Goal: Task Accomplishment & Management: Use online tool/utility

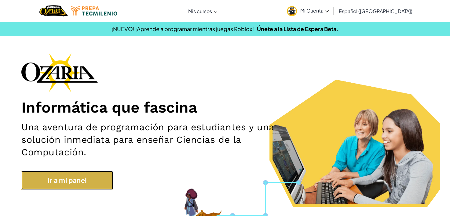
click at [77, 174] on link "Ir a mi panel" at bounding box center [67, 180] width 92 height 19
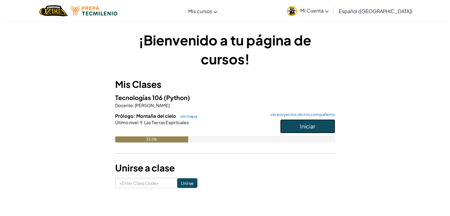
click at [301, 129] on span "Iniciar" at bounding box center [307, 126] width 15 height 7
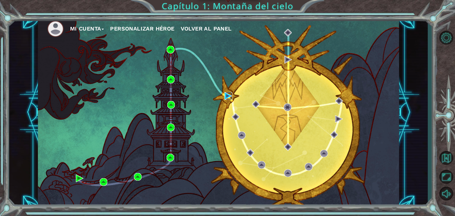
click at [227, 95] on img at bounding box center [228, 96] width 8 height 8
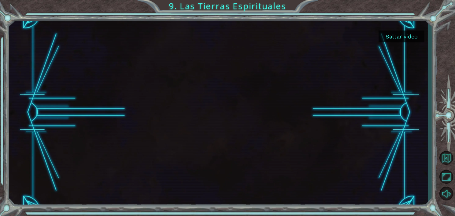
click at [397, 34] on button "Saltar video" at bounding box center [402, 37] width 46 height 12
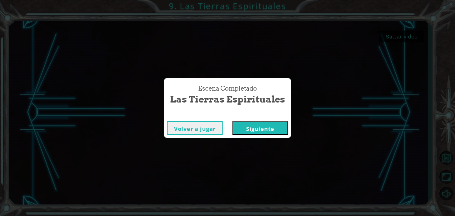
click at [257, 132] on button "Siguiente" at bounding box center [260, 128] width 56 height 14
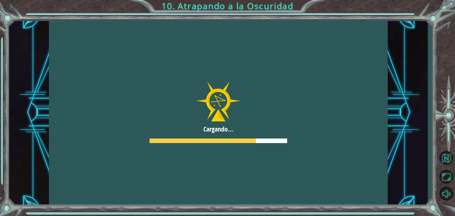
click at [251, 124] on div at bounding box center [218, 112] width 339 height 190
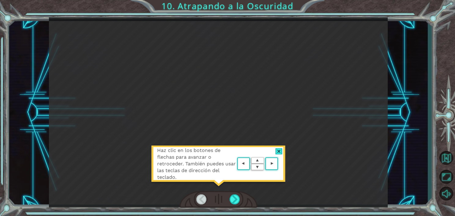
click at [252, 111] on div "Haz clic en los botones de flechas para avanzar o retroceder. También puedes us…" at bounding box center [218, 112] width 339 height 190
click at [280, 152] on div at bounding box center [278, 152] width 7 height 6
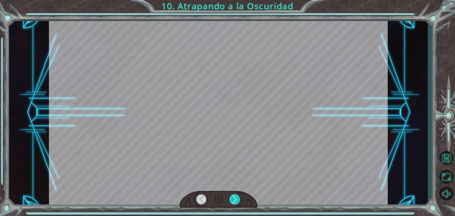
click at [237, 198] on div at bounding box center [235, 200] width 11 height 10
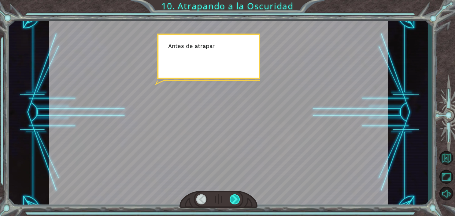
click at [237, 198] on div at bounding box center [235, 200] width 11 height 10
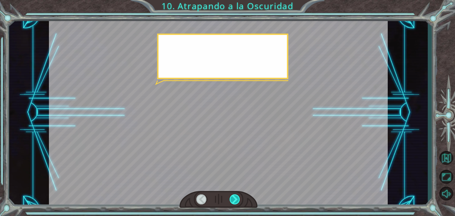
click at [237, 198] on div at bounding box center [235, 200] width 11 height 10
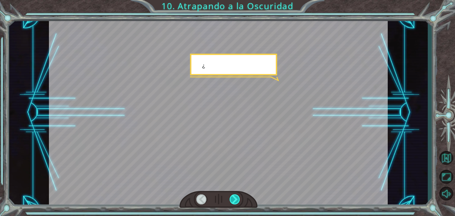
click at [237, 198] on div at bounding box center [235, 200] width 11 height 10
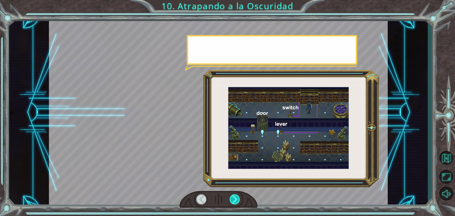
click at [237, 198] on div at bounding box center [235, 200] width 11 height 10
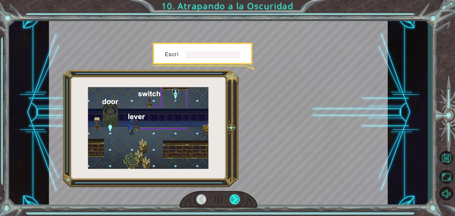
click at [237, 198] on div at bounding box center [235, 200] width 11 height 10
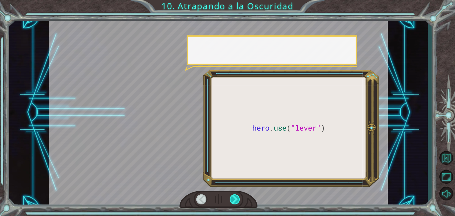
click at [237, 198] on div at bounding box center [235, 200] width 11 height 10
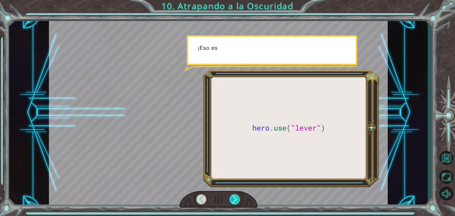
click at [237, 198] on div at bounding box center [235, 200] width 11 height 10
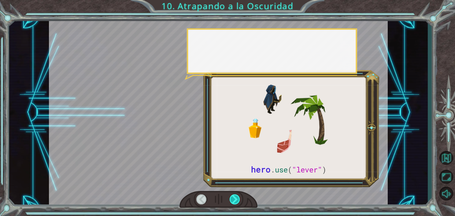
click at [237, 198] on div at bounding box center [235, 200] width 11 height 10
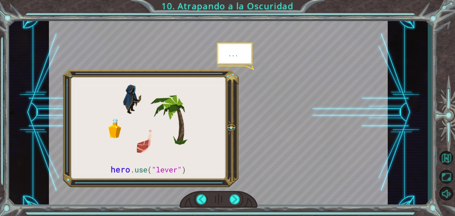
click at [221, 173] on div at bounding box center [218, 112] width 339 height 190
click at [233, 202] on div at bounding box center [235, 200] width 11 height 10
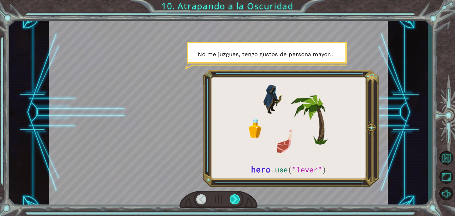
click at [233, 202] on div at bounding box center [235, 200] width 11 height 10
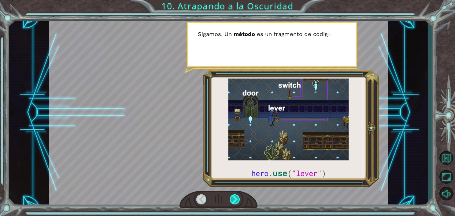
click at [233, 202] on div at bounding box center [235, 200] width 11 height 10
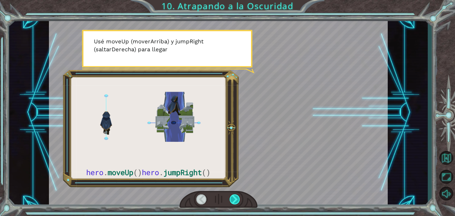
click at [233, 202] on div at bounding box center [235, 200] width 11 height 10
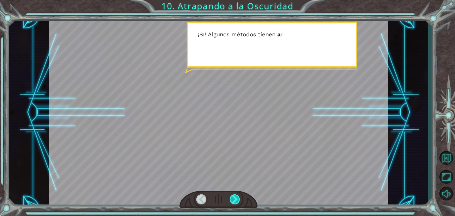
click at [233, 202] on div at bounding box center [235, 200] width 11 height 10
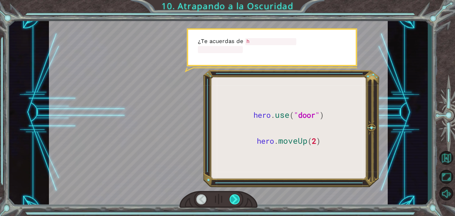
click at [233, 202] on div at bounding box center [235, 200] width 11 height 10
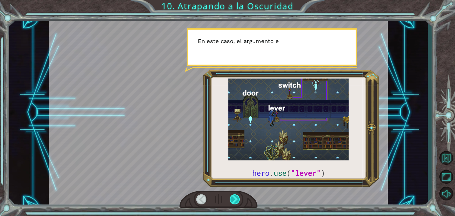
click at [233, 202] on div at bounding box center [235, 200] width 11 height 10
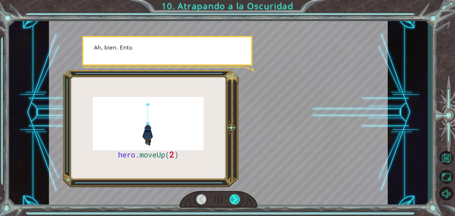
click at [233, 202] on div at bounding box center [235, 200] width 11 height 10
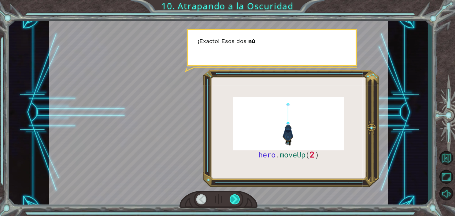
click at [233, 202] on div at bounding box center [235, 200] width 11 height 10
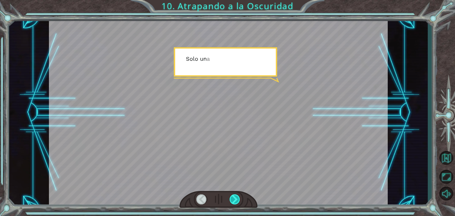
click at [233, 202] on div at bounding box center [235, 200] width 11 height 10
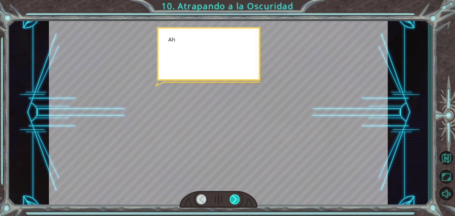
click at [233, 202] on div at bounding box center [235, 200] width 11 height 10
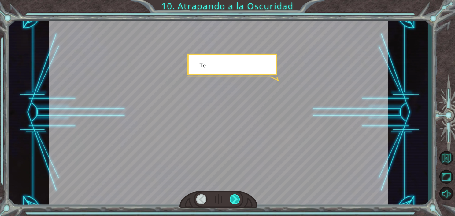
click at [233, 202] on div at bounding box center [235, 200] width 11 height 10
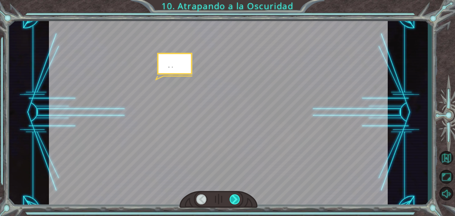
click at [233, 202] on div at bounding box center [235, 200] width 11 height 10
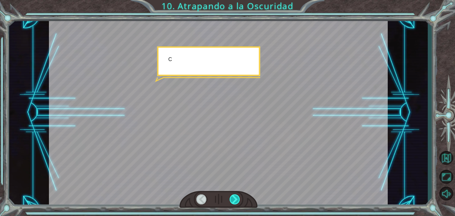
click at [233, 202] on div at bounding box center [235, 200] width 11 height 10
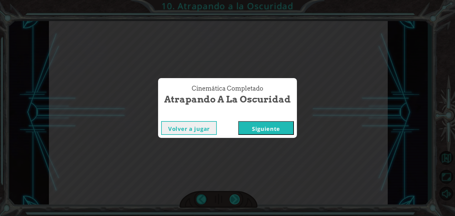
click at [233, 202] on div "Cinemática Completado Atrapando a la Oscuridad Volver a jugar [GEOGRAPHIC_DATA]" at bounding box center [227, 108] width 455 height 216
drag, startPoint x: 233, startPoint y: 202, endPoint x: 251, endPoint y: 131, distance: 73.5
click at [251, 131] on button "Siguiente" at bounding box center [266, 128] width 56 height 14
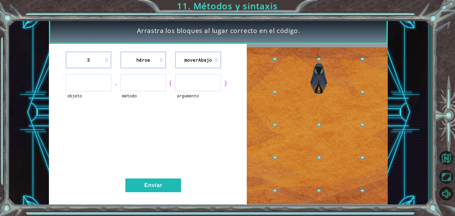
drag, startPoint x: 251, startPoint y: 131, endPoint x: 228, endPoint y: 141, distance: 24.9
click at [228, 141] on div "3 héroe moverAbajo objeto . método ( argumento ) Enviar" at bounding box center [218, 126] width 339 height 164
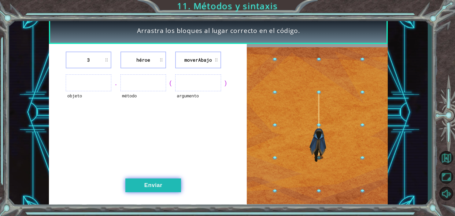
click at [151, 180] on button "Enviar" at bounding box center [153, 186] width 56 height 14
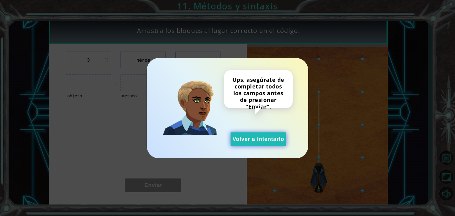
click at [239, 141] on button "Volver a intentarlo" at bounding box center [259, 140] width 56 height 14
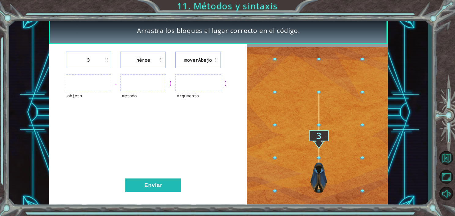
click at [198, 84] on ul at bounding box center [198, 83] width 46 height 17
click at [174, 89] on div "objeto . método ( argumento )" at bounding box center [148, 83] width 183 height 17
click at [158, 86] on ul at bounding box center [143, 83] width 46 height 17
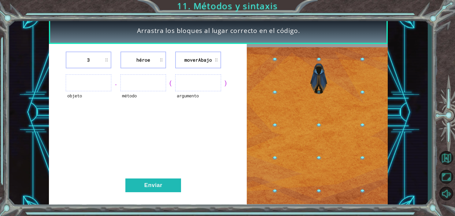
click at [322, 139] on img at bounding box center [317, 125] width 141 height 157
click at [174, 87] on div "(" at bounding box center [170, 83] width 9 height 9
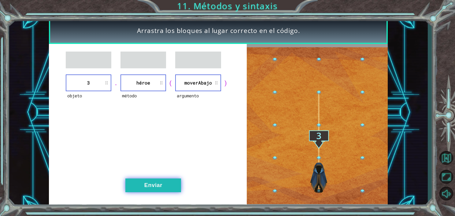
click at [135, 184] on button "Enviar" at bounding box center [153, 186] width 56 height 14
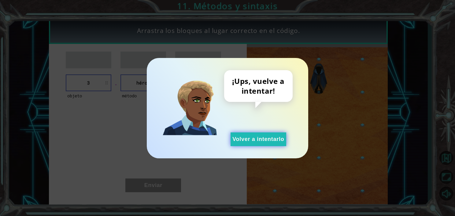
click at [266, 138] on button "Volver a intentarlo" at bounding box center [259, 140] width 56 height 14
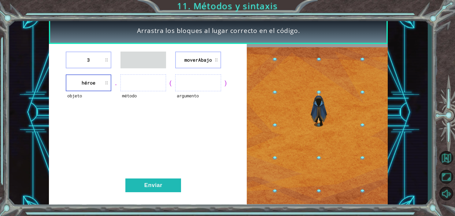
drag, startPoint x: 83, startPoint y: 49, endPoint x: 135, endPoint y: 72, distance: 56.9
click at [135, 72] on div "3 moverAbajo objeto héroe . método ( argumento ) Enviar" at bounding box center [148, 126] width 198 height 164
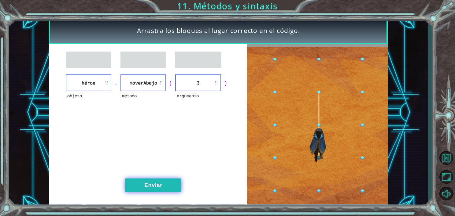
click at [149, 187] on button "Enviar" at bounding box center [153, 186] width 56 height 14
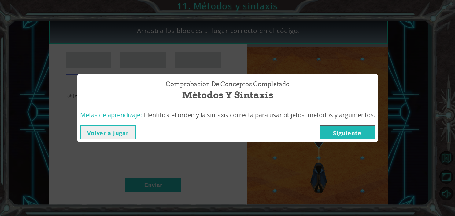
drag, startPoint x: 149, startPoint y: 187, endPoint x: 272, endPoint y: 154, distance: 127.9
click at [272, 154] on div "Comprobación de conceptos Completado Métodos y sintaxis Metas de aprendizaje: I…" at bounding box center [227, 108] width 455 height 216
click at [350, 133] on button "Siguiente" at bounding box center [348, 133] width 56 height 14
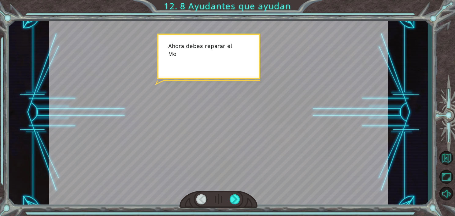
click at [211, 139] on div at bounding box center [218, 112] width 339 height 190
click at [237, 199] on div at bounding box center [235, 200] width 11 height 10
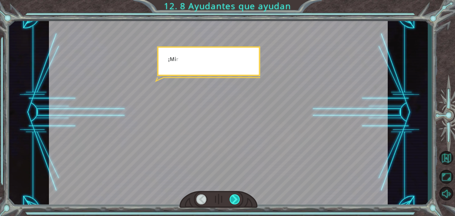
click at [237, 199] on div at bounding box center [235, 200] width 11 height 10
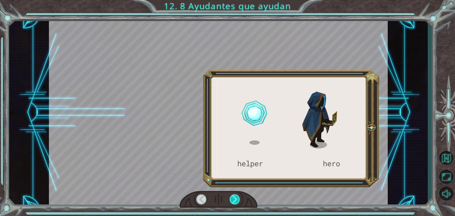
click at [237, 199] on div at bounding box center [235, 200] width 11 height 10
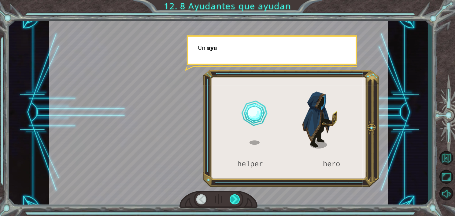
click at [237, 199] on div at bounding box center [235, 200] width 11 height 10
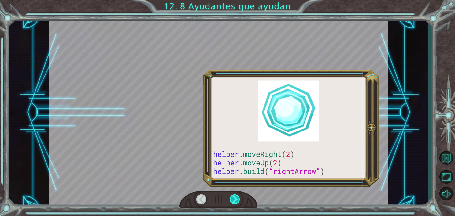
click at [237, 199] on div at bounding box center [235, 200] width 11 height 10
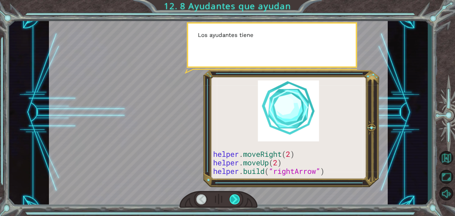
click at [237, 199] on div at bounding box center [235, 200] width 11 height 10
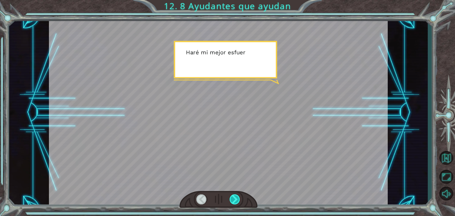
click at [237, 199] on div at bounding box center [235, 200] width 11 height 10
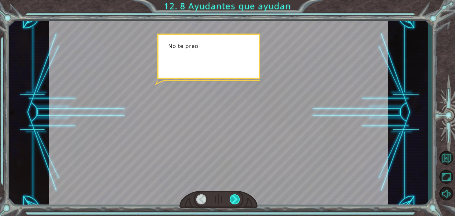
click at [237, 199] on div at bounding box center [235, 200] width 11 height 10
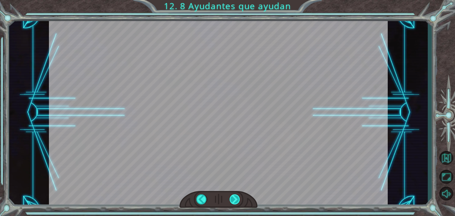
click at [237, 199] on div at bounding box center [235, 200] width 11 height 10
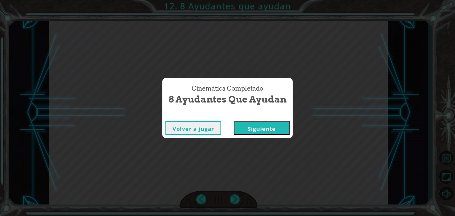
click at [255, 127] on button "Siguiente" at bounding box center [262, 128] width 56 height 14
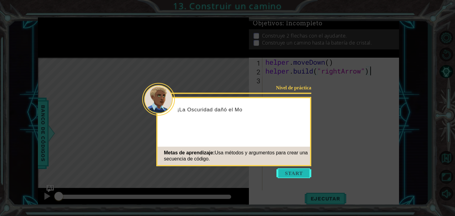
click at [285, 173] on button "Start" at bounding box center [293, 174] width 35 height 10
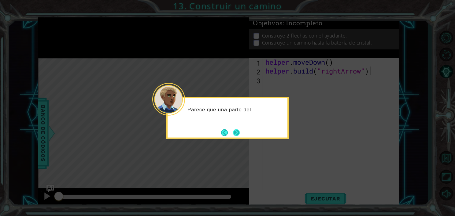
click at [238, 136] on button "Next" at bounding box center [236, 132] width 7 height 7
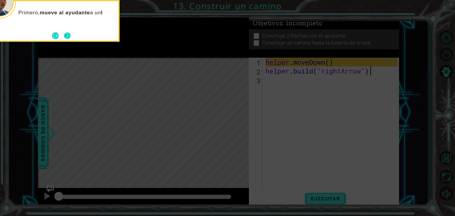
click at [65, 34] on button "Next" at bounding box center [67, 35] width 7 height 7
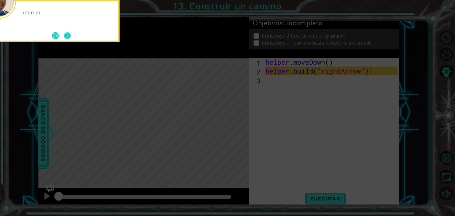
click at [71, 34] on button "Next" at bounding box center [67, 35] width 7 height 7
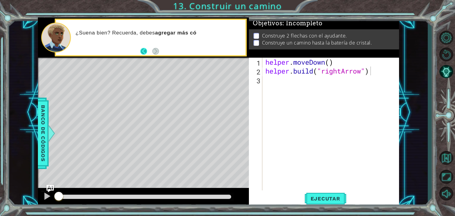
click at [143, 50] on button "Back" at bounding box center [146, 51] width 12 height 7
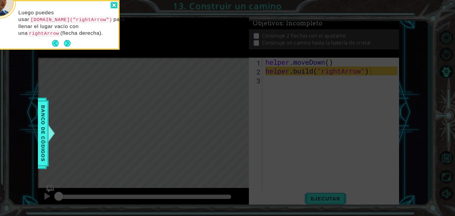
click at [113, 4] on div at bounding box center [113, 5] width 7 height 7
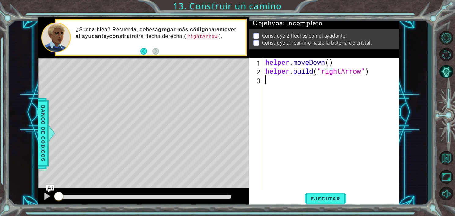
click at [275, 87] on div "helper . moveDown ( ) helper . build ( "rightArrow" )" at bounding box center [332, 133] width 136 height 151
click at [315, 195] on button "Ejecutar" at bounding box center [326, 199] width 42 height 15
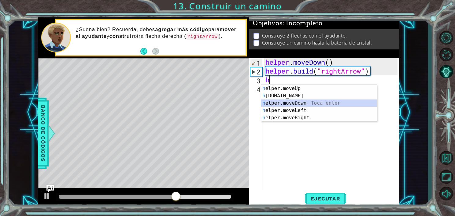
click at [286, 102] on div "h elper.moveUp Toca enter h [DOMAIN_NAME] Toca enter h elper.moveDown Toca ente…" at bounding box center [319, 110] width 116 height 51
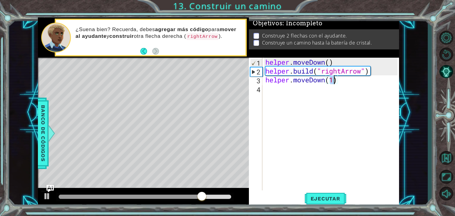
click at [135, 196] on div at bounding box center [130, 197] width 143 height 4
click at [44, 197] on div at bounding box center [47, 197] width 8 height 8
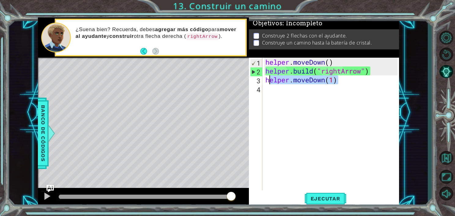
drag, startPoint x: 348, startPoint y: 83, endPoint x: 268, endPoint y: 79, distance: 79.9
click at [268, 79] on div "helper . moveDown ( ) helper . build ( "rightArrow" ) helper . moveDown ( 1 )" at bounding box center [332, 133] width 136 height 151
type textarea "h"
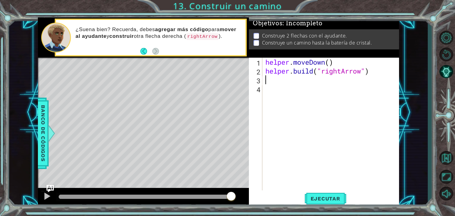
type textarea "r"
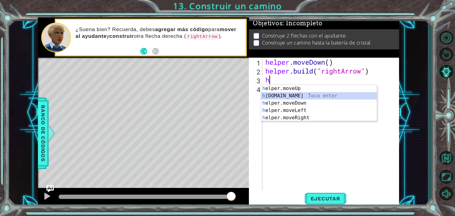
click at [286, 96] on div "h elper.moveUp Toca enter h [DOMAIN_NAME] Toca enter h elper.moveDown Toca ente…" at bounding box center [319, 110] width 116 height 51
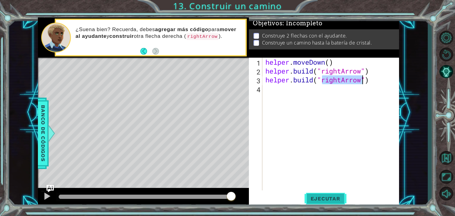
type textarea "[DOMAIN_NAME]("rightArrow")"
click at [321, 201] on span "Ejecutar" at bounding box center [326, 199] width 42 height 6
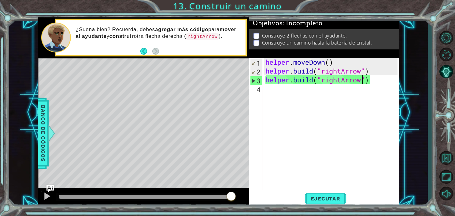
click at [271, 89] on div "helper . moveDown ( ) helper . build ( "rightArrow" ) helper . build ( "rightAr…" at bounding box center [332, 133] width 136 height 151
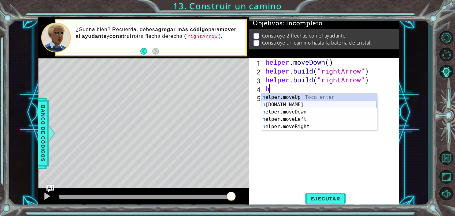
click at [286, 105] on div "h elper.moveUp Toca enter h [DOMAIN_NAME] Toca enter h elper.moveDown Toca ente…" at bounding box center [319, 119] width 116 height 51
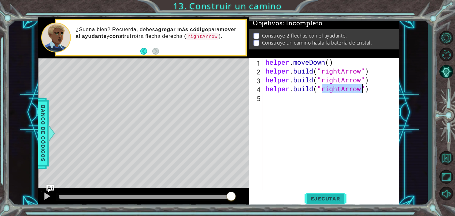
type textarea "[DOMAIN_NAME]("rightArrow")"
click at [330, 193] on button "Ejecutar" at bounding box center [326, 199] width 42 height 15
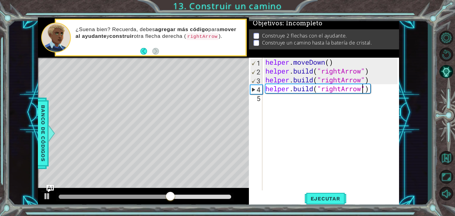
click at [252, 36] on ul "Construye 2 flechas con el ayudante. Construye un camino hasta la batería de cr…" at bounding box center [324, 39] width 144 height 14
click at [256, 43] on p at bounding box center [256, 43] width 6 height 6
click at [295, 101] on div "helper . moveDown ( ) helper . build ( "rightArrow" ) helper . build ( "rightAr…" at bounding box center [332, 133] width 136 height 151
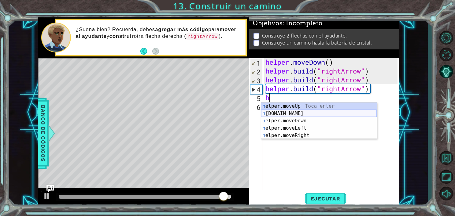
click at [292, 114] on div "h elper.moveUp Toca enter h [DOMAIN_NAME] Toca enter h elper.moveDown Toca ente…" at bounding box center [319, 128] width 116 height 51
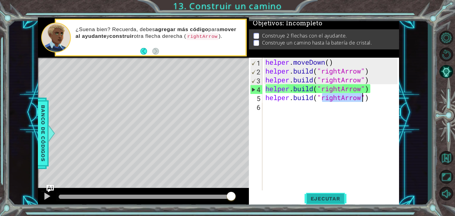
type textarea "[DOMAIN_NAME]("rightArrow")"
click at [319, 194] on button "Ejecutar" at bounding box center [326, 199] width 42 height 15
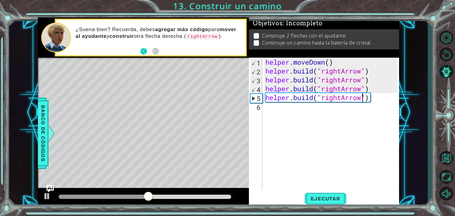
click at [145, 53] on button "Back" at bounding box center [146, 51] width 12 height 7
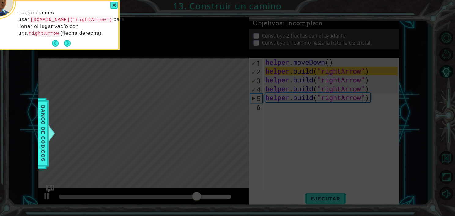
click at [71, 45] on div "Luego puedes usar [DOMAIN_NAME]("rightArrow") para llenar el lugar vacío con un…" at bounding box center [58, 26] width 120 height 45
click at [69, 43] on button "Next" at bounding box center [67, 43] width 7 height 7
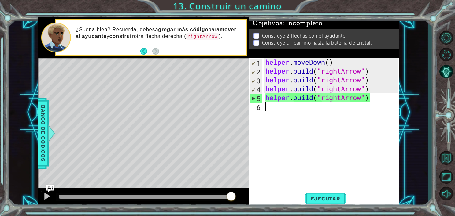
click at [291, 106] on div "helper . moveDown ( ) helper . build ( "rightArrow" ) helper . build ( "rightAr…" at bounding box center [332, 133] width 136 height 151
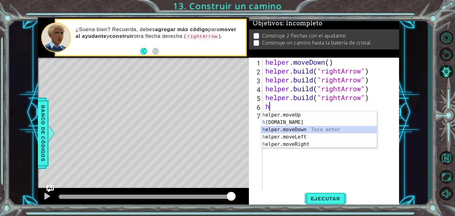
click at [286, 132] on div "h elper.moveUp Toca enter h [DOMAIN_NAME] Toca enter h elper.moveDown Toca ente…" at bounding box center [319, 137] width 116 height 51
type textarea "helper.moveDown(1)"
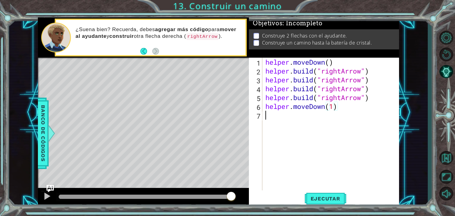
click at [272, 117] on div "helper . moveDown ( ) helper . build ( "rightArrow" ) helper . build ( "rightAr…" at bounding box center [332, 133] width 136 height 151
type textarea "j"
click at [322, 195] on button "Ejecutar" at bounding box center [326, 199] width 42 height 15
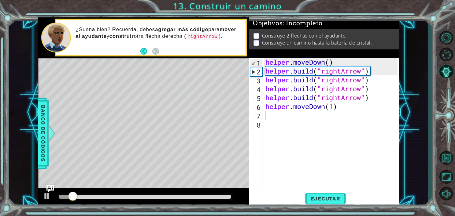
drag, startPoint x: 171, startPoint y: 2, endPoint x: 206, endPoint y: 13, distance: 36.6
click at [206, 13] on div "1 ההההההההההההההההההההההההההההההההההההההההההההההההההההההההההההההההההההההההההההה…" at bounding box center [227, 108] width 455 height 216
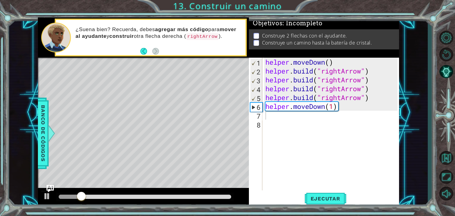
click at [206, 13] on div "1 ההההההההההההההההההההההההההההההההההההההההההההההההההההההההההההההההההההההההההההה…" at bounding box center [227, 108] width 455 height 216
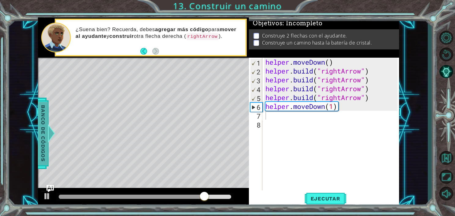
click at [42, 138] on span "Banco de códigos" at bounding box center [43, 133] width 10 height 63
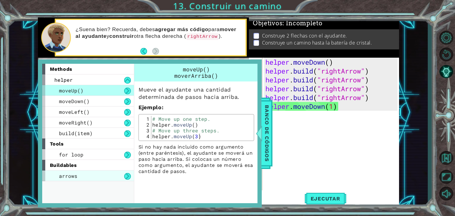
click at [83, 176] on div "arrows" at bounding box center [88, 176] width 92 height 11
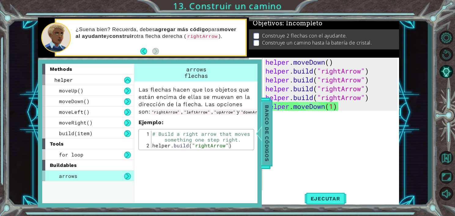
click at [264, 127] on span "Banco de códigos" at bounding box center [267, 133] width 10 height 63
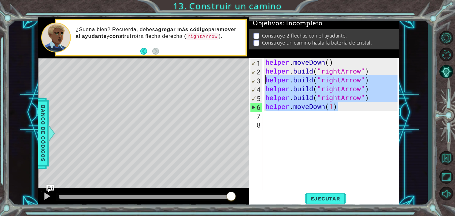
drag, startPoint x: 359, startPoint y: 105, endPoint x: 267, endPoint y: 81, distance: 95.6
click at [267, 81] on div "helper . moveDown ( ) helper . build ( "rightArrow" ) helper . build ( "rightAr…" at bounding box center [332, 133] width 136 height 151
type textarea "[DOMAIN_NAME]("rightArrow") [DOMAIN_NAME]("rightArrow")"
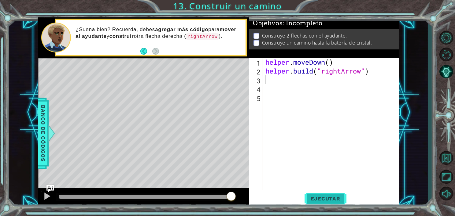
click at [320, 195] on button "Ejecutar" at bounding box center [326, 199] width 42 height 15
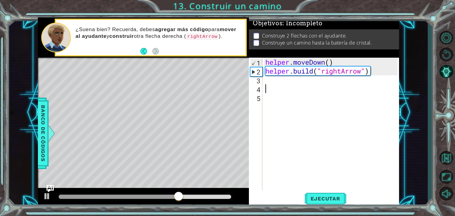
click at [279, 88] on div "helper . moveDown ( ) helper . build ( "rightArrow" )" at bounding box center [332, 133] width 136 height 151
click at [273, 78] on div "helper . moveDown ( ) helper . build ( "rightArrow" )" at bounding box center [332, 133] width 136 height 151
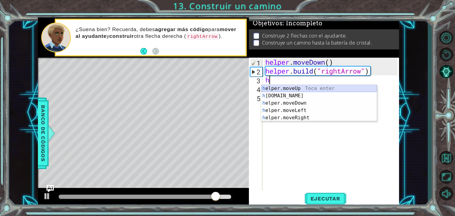
click at [283, 90] on div "h elper.moveUp Toca enter h [DOMAIN_NAME] Toca enter h elper.moveDown Toca ente…" at bounding box center [319, 110] width 116 height 51
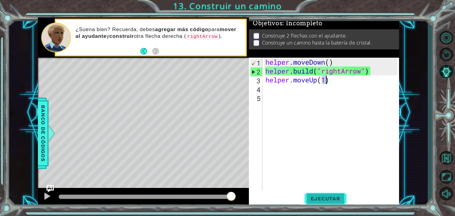
type textarea "helper.moveUp(1)"
click at [314, 200] on span "Ejecutar" at bounding box center [326, 199] width 42 height 6
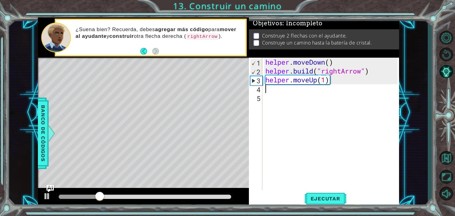
click at [336, 86] on div "helper . moveDown ( ) helper . build ( "rightArrow" ) helper . moveUp ( 1 )" at bounding box center [332, 133] width 136 height 151
click at [333, 81] on div "helper . moveDown ( ) helper . build ( "rightArrow" ) helper . moveUp ( 1 )" at bounding box center [332, 133] width 136 height 151
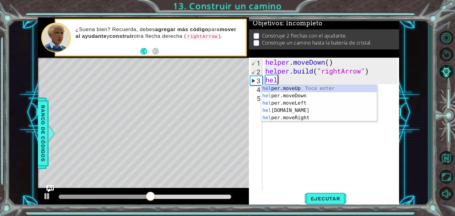
type textarea "h"
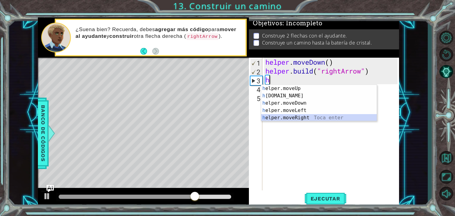
click at [291, 118] on div "h elper.moveUp Toca enter h [DOMAIN_NAME] Toca enter h elper.moveDown Toca ente…" at bounding box center [319, 110] width 116 height 51
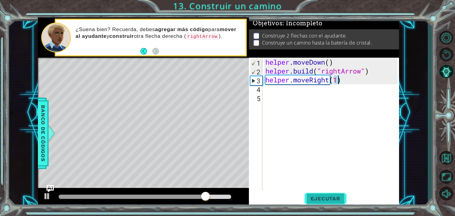
type textarea "helper.moveRight(1)"
click at [328, 203] on button "Ejecutar" at bounding box center [326, 199] width 42 height 15
click at [279, 92] on div "helper . moveDown ( ) helper . build ( "rightArrow" ) helper . moveRight ( 1 )" at bounding box center [332, 133] width 136 height 151
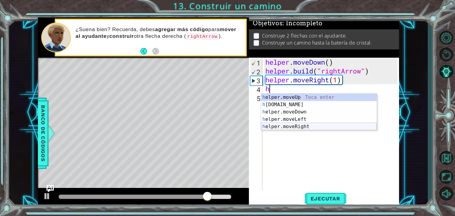
click at [289, 127] on div "h elper.moveUp Toca enter h [DOMAIN_NAME] Toca enter h elper.moveDown Toca ente…" at bounding box center [319, 119] width 116 height 51
type textarea "helper.moveRight(1)"
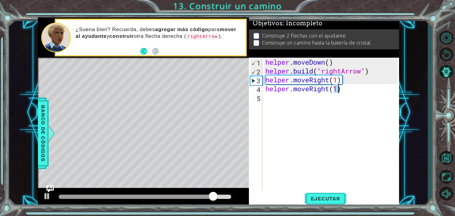
click at [281, 101] on div "helper . moveDown ( ) helper . build ( "rightArrow" ) helper . moveRight ( 1 ) …" at bounding box center [332, 133] width 136 height 151
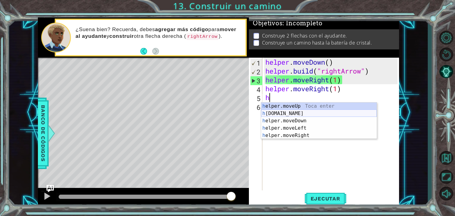
click at [283, 113] on div "h elper.moveUp Toca enter h [DOMAIN_NAME] Toca enter h elper.moveDown Toca ente…" at bounding box center [319, 128] width 116 height 51
type textarea "[DOMAIN_NAME]("rightArrow")"
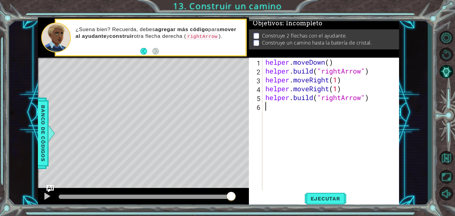
click at [287, 109] on div "helper . moveDown ( ) helper . build ( "rightArrow" ) helper . moveRight ( 1 ) …" at bounding box center [332, 133] width 136 height 151
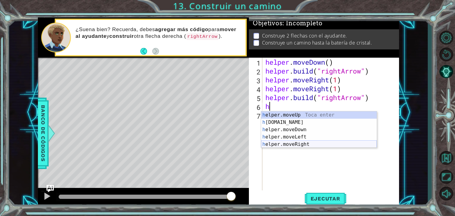
click at [294, 143] on div "h elper.moveUp Toca enter h [DOMAIN_NAME] Toca enter h elper.moveDown Toca ente…" at bounding box center [319, 137] width 116 height 51
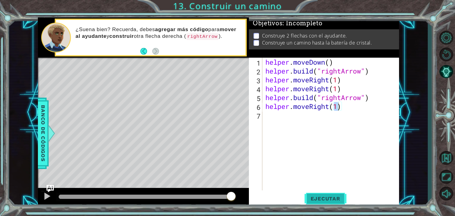
click at [315, 203] on button "Ejecutar" at bounding box center [326, 199] width 42 height 15
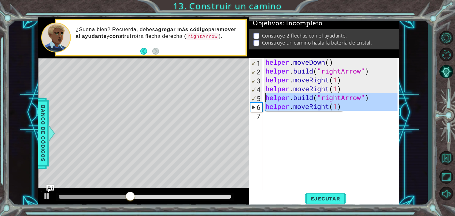
drag, startPoint x: 344, startPoint y: 111, endPoint x: 258, endPoint y: 98, distance: 86.4
click at [258, 98] on div "helper.moveRight(1) 1 2 3 4 5 6 7 helper . moveDown ( ) helper . build ( "right…" at bounding box center [323, 124] width 149 height 133
type textarea "[DOMAIN_NAME]("rightArrow") helper.moveRight(1)"
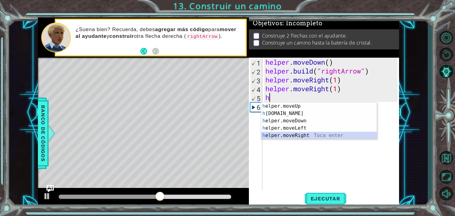
click at [283, 136] on div "h elper.moveUp Toca enter h [DOMAIN_NAME] Toca enter h elper.moveDown Toca ente…" at bounding box center [319, 128] width 116 height 51
type textarea "helper.moveRight(1)"
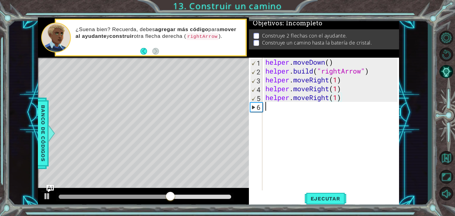
click at [273, 109] on div "helper . moveDown ( ) helper . build ( "rightArrow" ) helper . moveRight ( 1 ) …" at bounding box center [332, 133] width 136 height 151
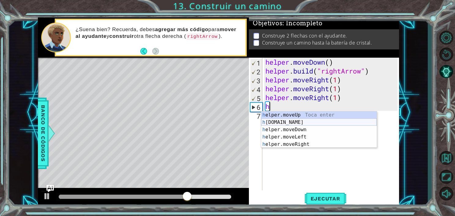
click at [283, 124] on div "h elper.moveUp Toca enter h [DOMAIN_NAME] Toca enter h elper.moveDown Toca ente…" at bounding box center [319, 137] width 116 height 51
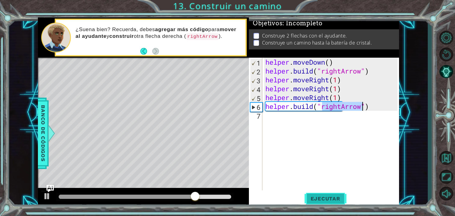
type textarea "[DOMAIN_NAME]("rightArrow")"
click at [325, 197] on span "Ejecutar" at bounding box center [326, 199] width 42 height 6
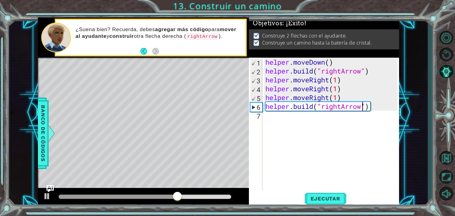
click at [272, 124] on div "helper . moveDown ( ) helper . build ( "rightArrow" ) helper . moveRight ( 1 ) …" at bounding box center [332, 133] width 136 height 151
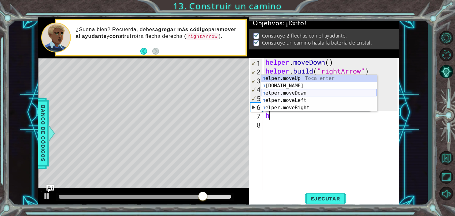
click at [294, 93] on div "h elper.moveUp Toca enter h [DOMAIN_NAME] Toca enter h elper.moveDown Toca ente…" at bounding box center [319, 100] width 116 height 51
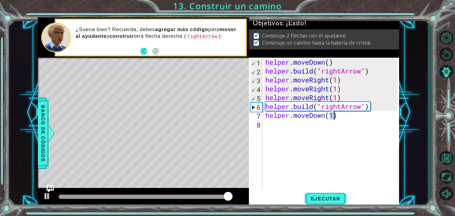
type textarea "helper.moveDown(1)"
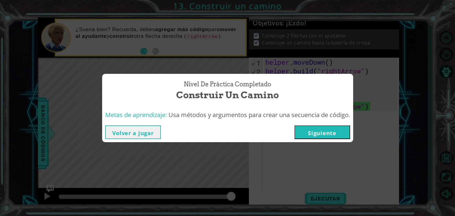
click at [310, 133] on button "Siguiente" at bounding box center [322, 133] width 56 height 14
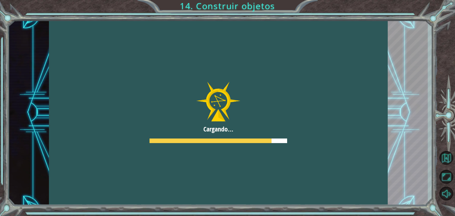
click at [229, 90] on div at bounding box center [218, 112] width 339 height 190
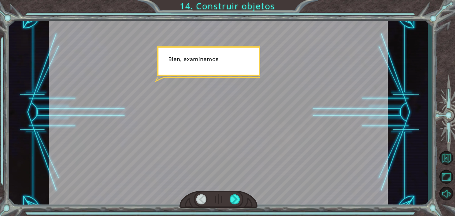
click at [221, 96] on div at bounding box center [218, 112] width 339 height 190
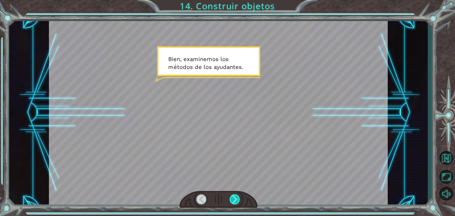
click at [236, 197] on div at bounding box center [235, 200] width 11 height 10
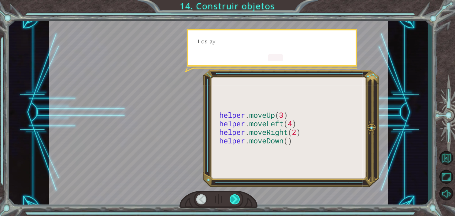
click at [236, 197] on div at bounding box center [235, 200] width 11 height 10
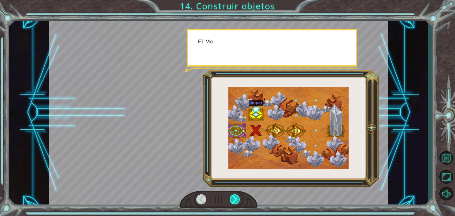
click at [236, 197] on div at bounding box center [235, 200] width 11 height 10
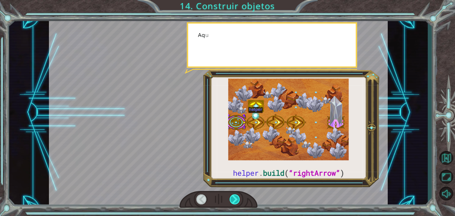
click at [236, 197] on div at bounding box center [235, 200] width 11 height 10
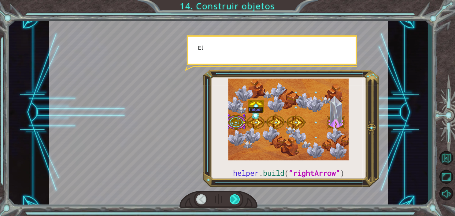
click at [236, 197] on div at bounding box center [235, 200] width 11 height 10
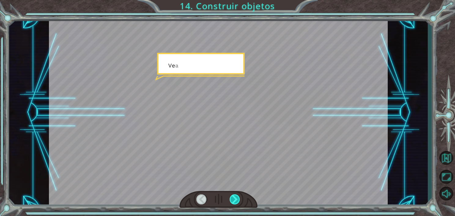
click at [236, 197] on div at bounding box center [235, 200] width 11 height 10
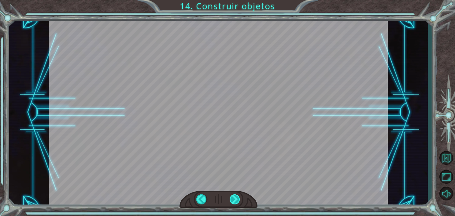
click at [234, 0] on div "helper . build ( “rightArrow” ) B i e n , e x a m i n e m o s l o s m é t o d o…" at bounding box center [227, 0] width 455 height 0
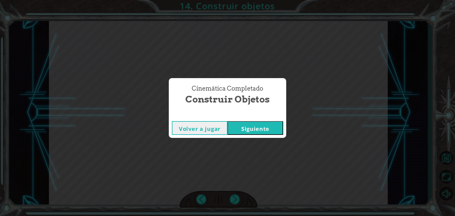
click at [234, 194] on div "Cinemática Completado Construir objetos Volver a jugar [GEOGRAPHIC_DATA]" at bounding box center [227, 108] width 455 height 216
drag, startPoint x: 234, startPoint y: 194, endPoint x: 254, endPoint y: 124, distance: 72.9
click at [254, 124] on button "Siguiente" at bounding box center [255, 128] width 56 height 14
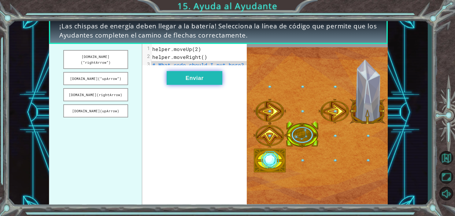
click at [174, 85] on button "Enviar" at bounding box center [195, 78] width 56 height 14
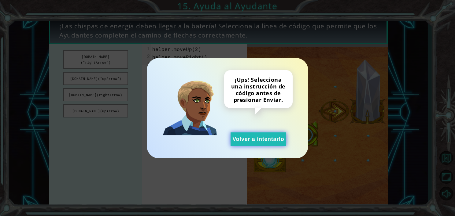
click at [253, 142] on button "Volver a intentarlo" at bounding box center [259, 140] width 56 height 14
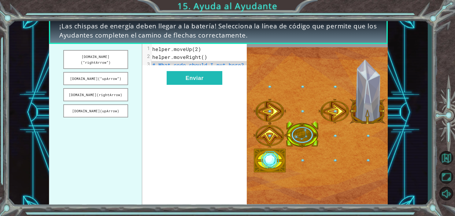
drag, startPoint x: 104, startPoint y: 57, endPoint x: 166, endPoint y: 59, distance: 62.7
click at [166, 59] on div "[DOMAIN_NAME](“rightArrow”) [DOMAIN_NAME](“upArrow”) [DOMAIN_NAME](rightArrow) …" at bounding box center [148, 126] width 198 height 164
click at [111, 55] on button "[DOMAIN_NAME](“rightArrow”)" at bounding box center [95, 59] width 65 height 19
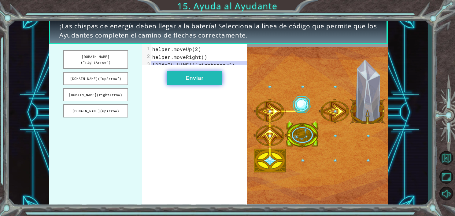
click at [188, 80] on button "Enviar" at bounding box center [195, 78] width 56 height 14
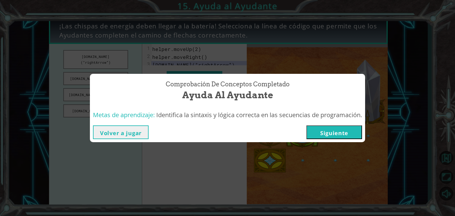
click at [342, 137] on button "Siguiente" at bounding box center [334, 133] width 56 height 14
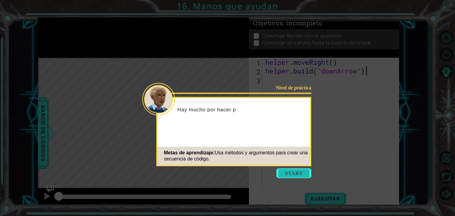
click at [291, 174] on button "Start" at bounding box center [293, 174] width 35 height 10
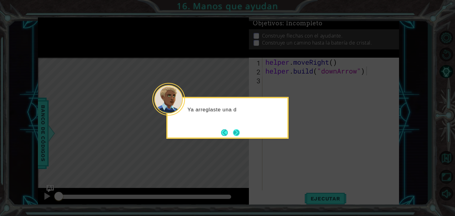
click at [236, 130] on button "Next" at bounding box center [236, 132] width 7 height 7
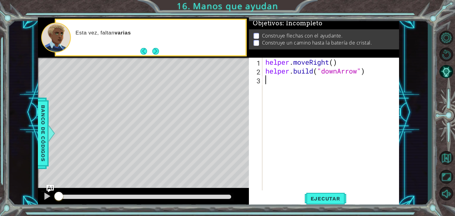
click at [276, 84] on div "helper . moveRight ( ) helper . build ( "downArrow" )" at bounding box center [332, 133] width 136 height 151
click at [337, 200] on span "Ejecutar" at bounding box center [326, 199] width 42 height 6
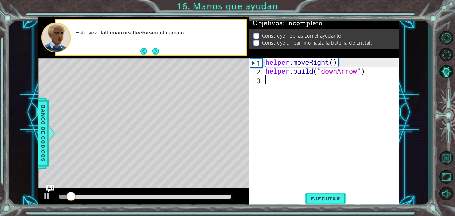
click at [286, 89] on div "helper . moveRight ( ) helper . build ( "downArrow" )" at bounding box center [332, 133] width 136 height 151
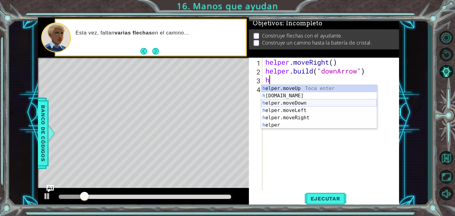
click at [286, 102] on div "h elper.moveUp Toca enter h [DOMAIN_NAME] Toca enter h elper.moveDown Toca ente…" at bounding box center [319, 114] width 116 height 59
type textarea "helper.moveDown(1)"
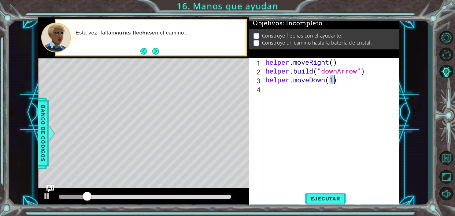
click at [278, 93] on div "helper . moveRight ( ) helper . build ( "downArrow" ) helper . moveDown ( 1 )" at bounding box center [332, 133] width 136 height 151
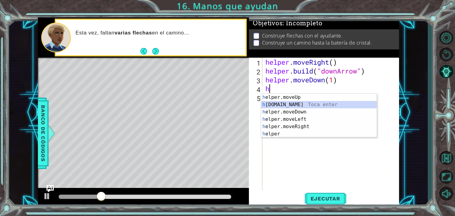
click at [278, 105] on div "h elper.moveUp Toca enter h [DOMAIN_NAME] Toca enter h elper.moveDown Toca ente…" at bounding box center [319, 123] width 116 height 59
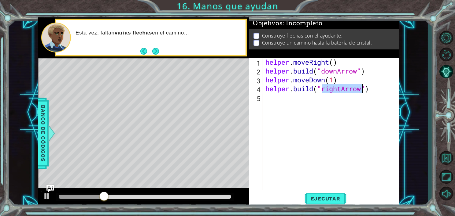
click at [275, 96] on div "helper . moveRight ( ) helper . build ( "downArrow" ) helper . moveDown ( 1 ) h…" at bounding box center [332, 133] width 136 height 151
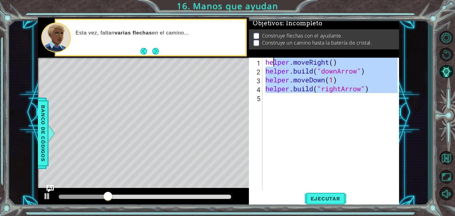
type textarea "heh"
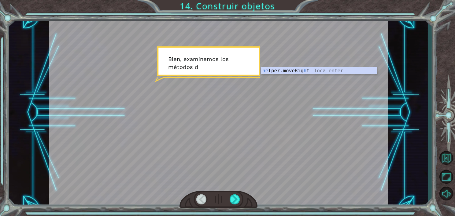
click at [277, 83] on div at bounding box center [218, 112] width 339 height 190
click at [231, 195] on div at bounding box center [235, 200] width 11 height 10
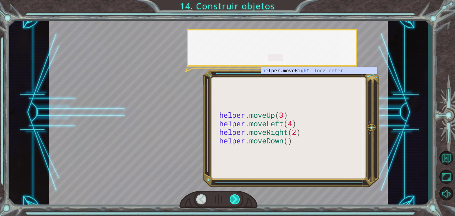
click at [231, 195] on div at bounding box center [235, 200] width 11 height 10
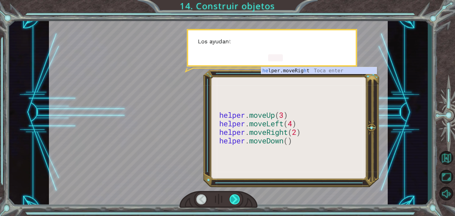
click at [231, 195] on div at bounding box center [235, 200] width 11 height 10
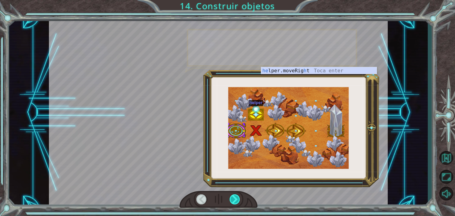
click at [231, 195] on div at bounding box center [235, 200] width 11 height 10
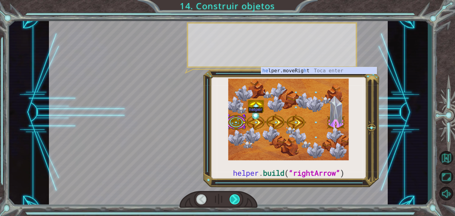
click at [235, 197] on div at bounding box center [235, 200] width 11 height 10
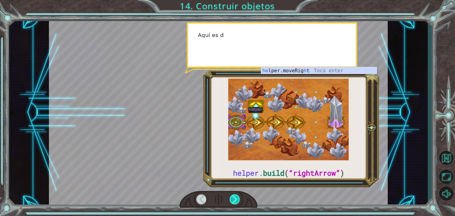
click at [235, 197] on div at bounding box center [235, 200] width 11 height 10
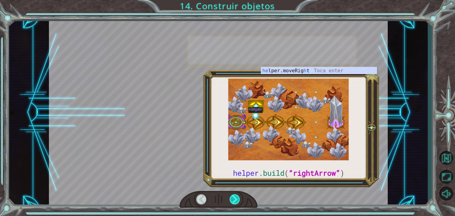
click at [235, 197] on div at bounding box center [235, 200] width 11 height 10
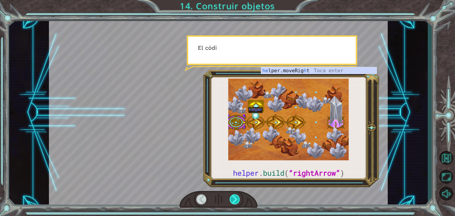
click at [235, 197] on div at bounding box center [235, 200] width 11 height 10
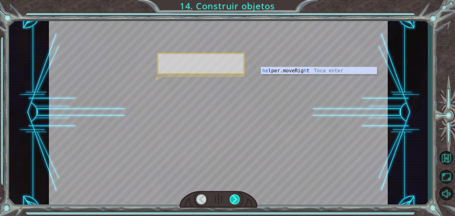
click at [235, 197] on div at bounding box center [235, 200] width 11 height 10
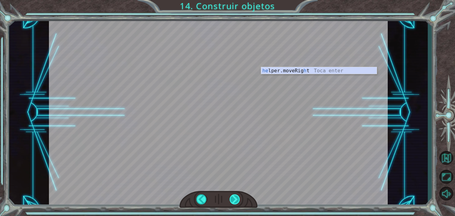
click at [235, 197] on div at bounding box center [235, 200] width 11 height 10
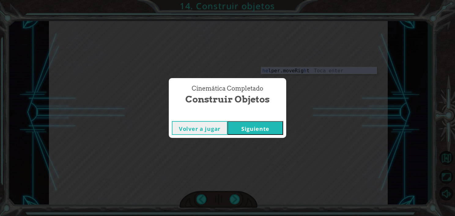
click at [240, 133] on button "Siguiente" at bounding box center [255, 128] width 56 height 14
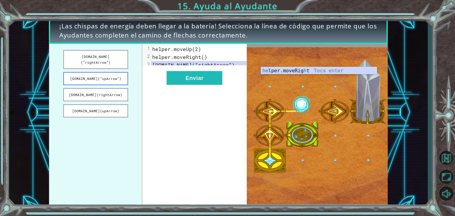
click at [110, 75] on button "[DOMAIN_NAME](“upArrow”)" at bounding box center [95, 78] width 65 height 13
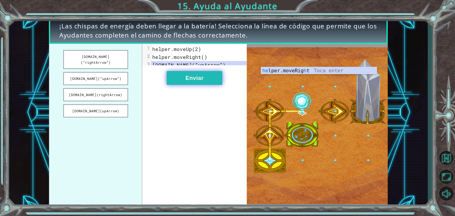
click at [190, 85] on button "Enviar" at bounding box center [195, 78] width 56 height 14
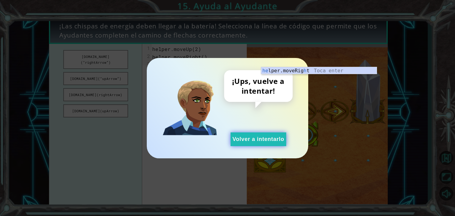
click at [249, 145] on button "Volver a intentarlo" at bounding box center [259, 140] width 56 height 14
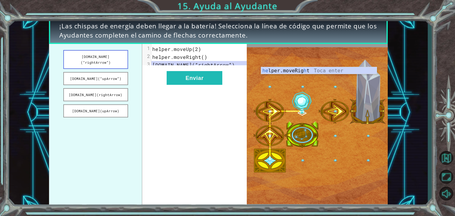
click at [109, 55] on button "[DOMAIN_NAME](“rightArrow”)" at bounding box center [95, 59] width 65 height 19
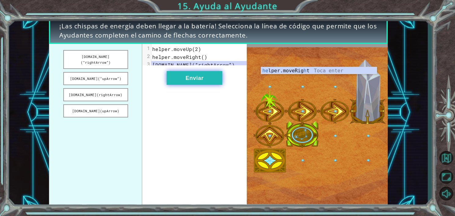
click at [196, 82] on button "Enviar" at bounding box center [195, 78] width 56 height 14
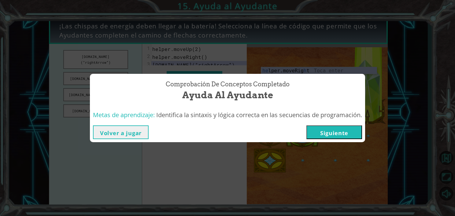
click at [334, 131] on button "Siguiente" at bounding box center [334, 133] width 56 height 14
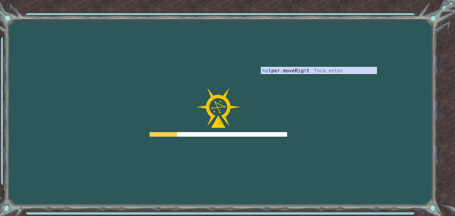
click at [330, 113] on div "Goals Error cargando del servidor Deberás unirte a un curso para jugar a este n…" at bounding box center [227, 108] width 455 height 216
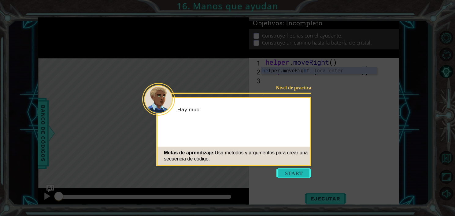
click at [300, 173] on button "Start" at bounding box center [293, 174] width 35 height 10
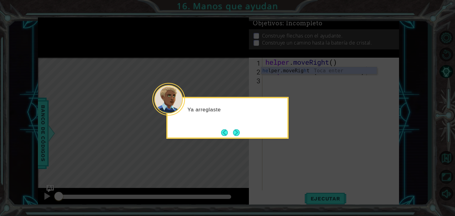
click at [285, 135] on div "Ya arreglaste" at bounding box center [227, 118] width 122 height 42
click at [237, 134] on button "Next" at bounding box center [236, 132] width 7 height 7
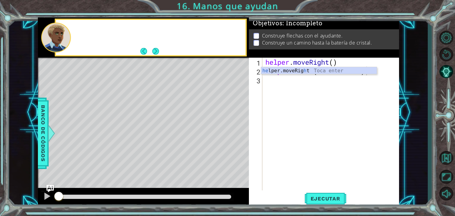
click at [237, 134] on div "Level Map" at bounding box center [179, 148] width 283 height 180
click at [300, 87] on div "helper . moveRight ( ) helper . build ( "downArrow" )" at bounding box center [332, 133] width 136 height 151
click at [285, 76] on div "helper . moveRight ( ) helper . build ( "downArrow" )" at bounding box center [332, 133] width 136 height 151
type textarea "[DOMAIN_NAME]("downArrow")"
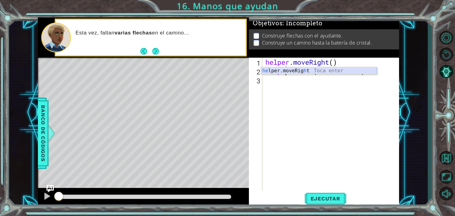
click at [294, 70] on div "he lper.moveRig h t Toca enter" at bounding box center [319, 78] width 116 height 22
click at [272, 82] on div "helper . moveRight ( ) helper . build ( "downArrow" )" at bounding box center [332, 133] width 136 height 151
click at [45, 197] on div at bounding box center [47, 197] width 8 height 8
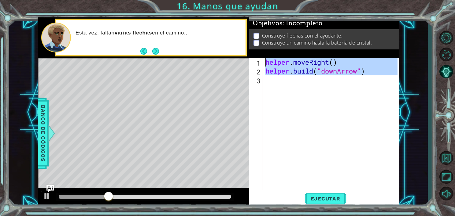
drag, startPoint x: 268, startPoint y: 81, endPoint x: 257, endPoint y: 62, distance: 21.6
click at [257, 62] on div "1 2 3 helper . moveRight ( ) helper . build ( "downArrow" ) ההההההההההההההההההה…" at bounding box center [323, 124] width 149 height 133
type textarea "helper.moveRight() [DOMAIN_NAME]("downArrow")"
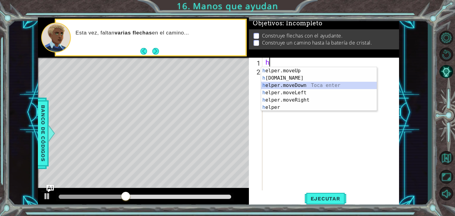
click at [295, 87] on div "h elper.moveUp Toca enter h [DOMAIN_NAME] Toca enter h elper.moveDown Toca ente…" at bounding box center [319, 96] width 116 height 59
type textarea "helper.moveDown(1)"
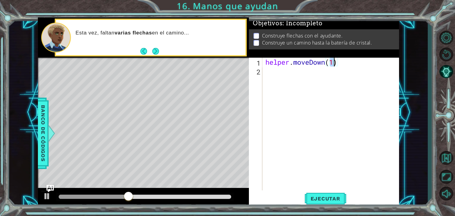
click at [279, 74] on div "helper . moveDown ( 1 )" at bounding box center [332, 133] width 136 height 151
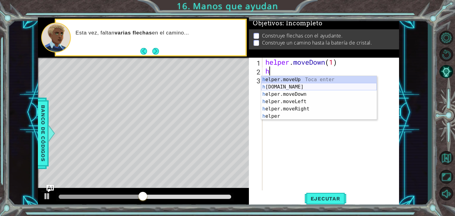
click at [283, 86] on div "h elper.moveUp Toca enter h [DOMAIN_NAME] Toca enter h elper.moveDown Toca ente…" at bounding box center [319, 105] width 116 height 59
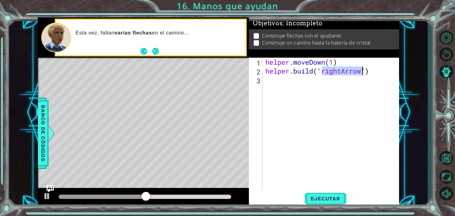
click at [278, 84] on div "helper . moveDown ( 1 ) helper . build ( "rightArrow" )" at bounding box center [332, 133] width 136 height 151
type textarea "[DOMAIN_NAME]("rightArrow")"
click at [273, 80] on div "helper . moveDown ( 1 ) helper . build ( "rightArrow" )" at bounding box center [330, 124] width 133 height 133
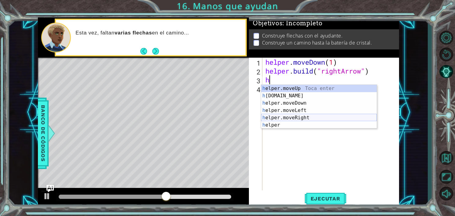
click at [281, 119] on div "h elper.moveUp Toca enter h [DOMAIN_NAME] Toca enter h elper.moveDown Toca ente…" at bounding box center [319, 114] width 116 height 59
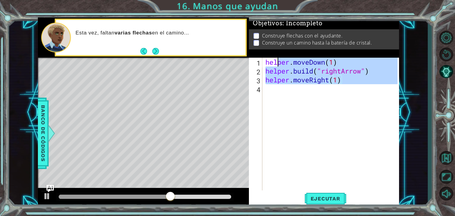
click at [276, 94] on div "helper . moveDown ( 1 ) helper . build ( "rightArrow" ) helper . moveRight ( 1 )" at bounding box center [332, 133] width 136 height 151
type textarea "helper.moveDown(1) [DOMAIN_NAME]("rightArrow")"
click at [276, 94] on div "helper . moveDown ( 1 ) helper . build ( "rightArrow" ) helper . moveRight ( 1 )" at bounding box center [330, 124] width 133 height 133
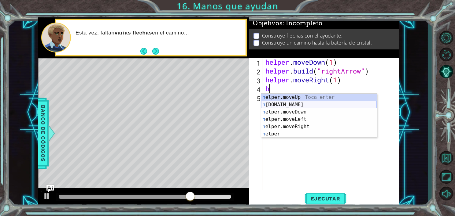
click at [281, 104] on div "h elper.moveUp Toca enter h [DOMAIN_NAME] Toca enter h elper.moveDown Toca ente…" at bounding box center [319, 123] width 116 height 59
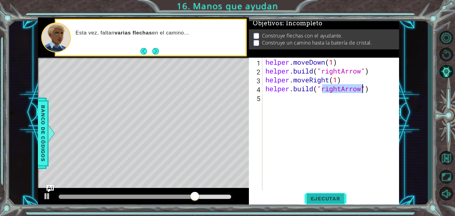
type textarea "[DOMAIN_NAME]("rightArrow")"
click at [319, 196] on span "Ejecutar" at bounding box center [326, 199] width 42 height 6
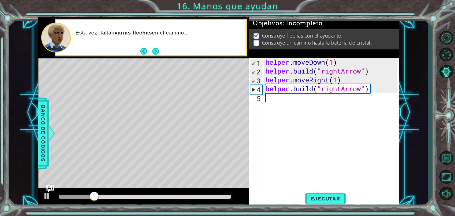
click at [275, 102] on div "helper . moveDown ( 1 ) helper . build ( "rightArrow" ) helper . moveRight ( 1 …" at bounding box center [332, 133] width 136 height 151
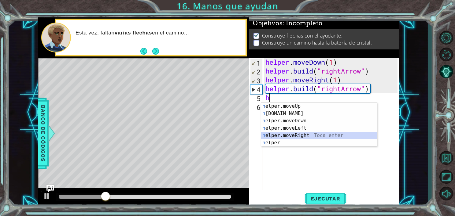
click at [284, 137] on div "h elper.moveUp Toca enter h [DOMAIN_NAME] Toca enter h elper.moveDown Toca ente…" at bounding box center [319, 132] width 116 height 59
type textarea "helper.moveRight(1)"
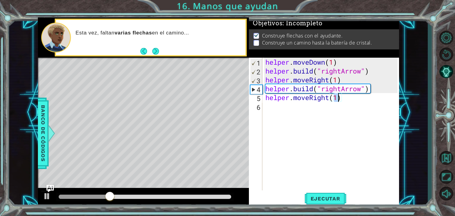
click at [272, 107] on div "helper . moveDown ( 1 ) helper . build ( "rightArrow" ) helper . moveRight ( 1 …" at bounding box center [332, 133] width 136 height 151
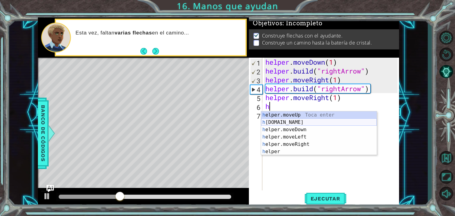
click at [278, 124] on div "h elper.moveUp Toca enter h [DOMAIN_NAME] Toca enter h elper.moveDown Toca ente…" at bounding box center [319, 141] width 116 height 59
type textarea "[DOMAIN_NAME]("rightArrow")"
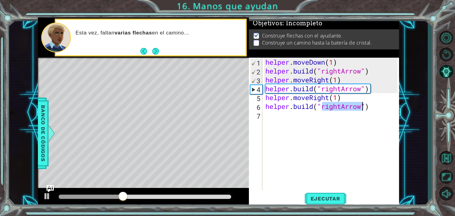
click at [270, 119] on div "helper . moveDown ( 1 ) helper . build ( "rightArrow" ) helper . moveRight ( 1 …" at bounding box center [332, 133] width 136 height 151
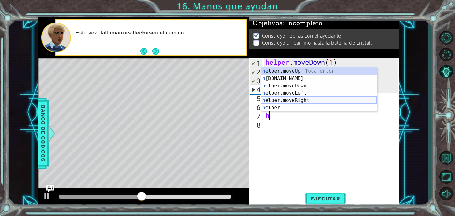
click at [282, 100] on div "h elper.moveUp Toca enter h [DOMAIN_NAME] Toca enter h elper.moveDown Toca ente…" at bounding box center [319, 97] width 116 height 59
type textarea "helper.moveRight(1)"
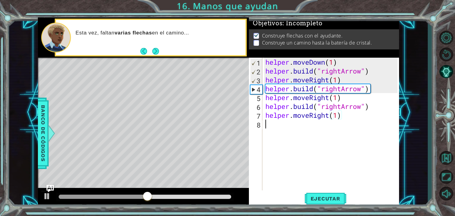
click at [275, 131] on div "helper . moveDown ( 1 ) helper . build ( "rightArrow" ) helper . moveRight ( 1 …" at bounding box center [332, 133] width 136 height 151
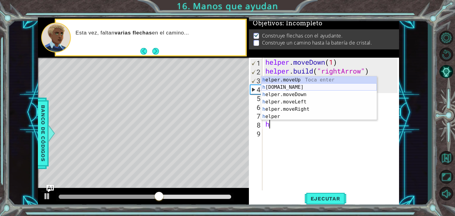
click at [277, 86] on div "h elper.moveUp Toca enter h [DOMAIN_NAME] Toca enter h elper.moveDown Toca ente…" at bounding box center [319, 105] width 116 height 59
type textarea "[DOMAIN_NAME]("rightArrow")"
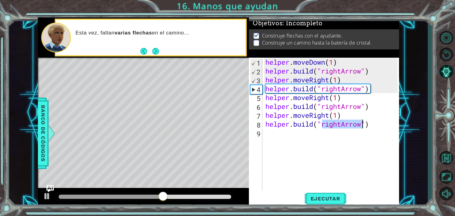
click at [274, 133] on div "helper . moveDown ( 1 ) helper . build ( "rightArrow" ) helper . moveRight ( 1 …" at bounding box center [332, 133] width 136 height 151
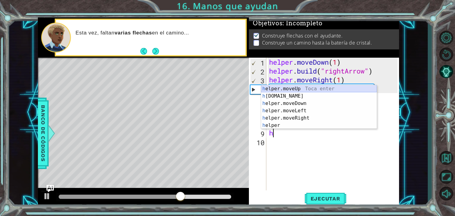
click at [286, 88] on div "h elper.moveUp Toca enter h [DOMAIN_NAME] Toca enter h elper.moveDown Toca ente…" at bounding box center [319, 114] width 116 height 59
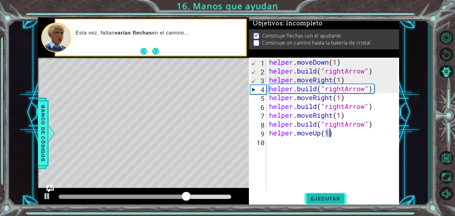
type textarea "helper.moveUp(1)"
click at [316, 200] on span "Ejecutar" at bounding box center [326, 199] width 42 height 6
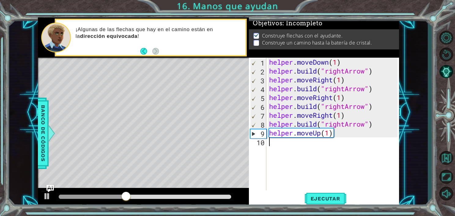
click at [281, 147] on div "helper . moveDown ( 1 ) helper . build ( "rightArrow" ) helper . moveRight ( 1 …" at bounding box center [334, 133] width 133 height 151
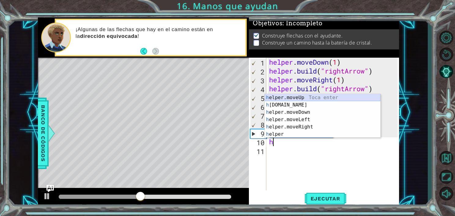
click at [286, 97] on div "h elper.moveUp Toca enter h [DOMAIN_NAME] Toca enter h elper.moveDown Toca ente…" at bounding box center [323, 123] width 116 height 59
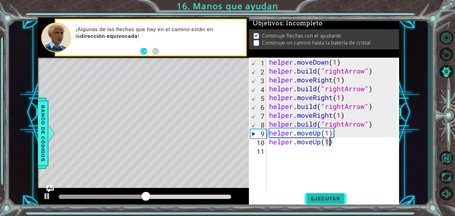
type textarea "helper.moveUp(1)"
click at [319, 203] on button "Ejecutar" at bounding box center [326, 199] width 42 height 15
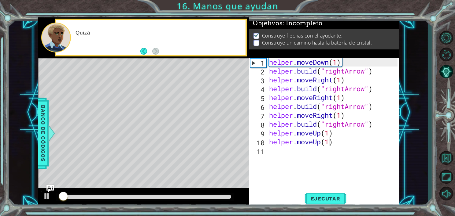
click at [180, 197] on div at bounding box center [145, 197] width 172 height 4
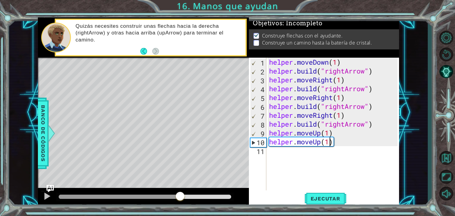
click at [201, 101] on div "Level Map" at bounding box center [179, 148] width 283 height 180
click at [276, 155] on div "helper . moveDown ( 1 ) helper . build ( "rightArrow" ) helper . moveRight ( 1 …" at bounding box center [334, 133] width 133 height 151
click at [49, 197] on div at bounding box center [47, 197] width 8 height 8
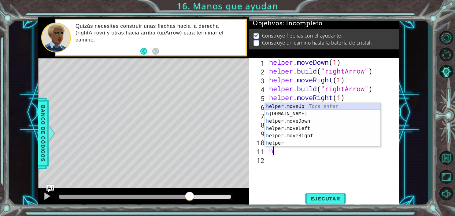
click at [283, 106] on div "h elper.moveUp Toca enter h [DOMAIN_NAME] Toca enter h elper.moveDown Toca ente…" at bounding box center [323, 132] width 116 height 59
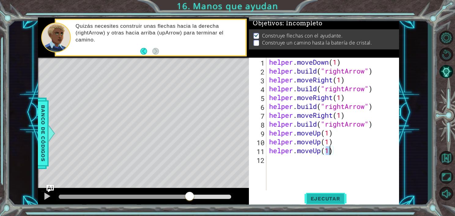
click at [320, 198] on span "Ejecutar" at bounding box center [326, 199] width 42 height 6
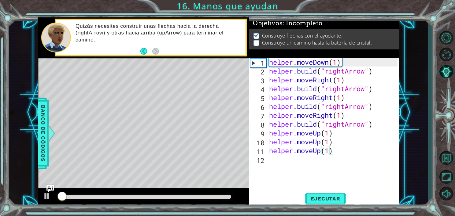
click at [202, 194] on div at bounding box center [144, 197] width 177 height 9
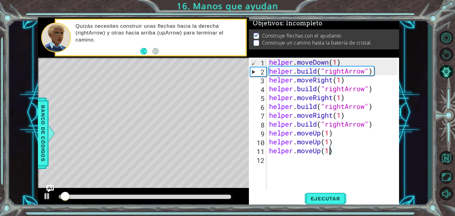
click at [201, 197] on div at bounding box center [145, 197] width 172 height 4
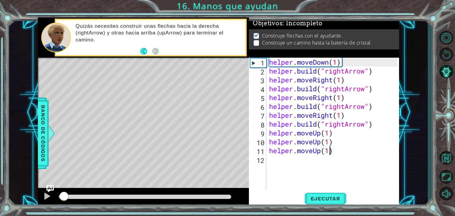
click at [64, 198] on div at bounding box center [61, 197] width 5 height 4
click at [39, 200] on div at bounding box center [143, 198] width 211 height 20
click at [49, 196] on div at bounding box center [47, 197] width 8 height 8
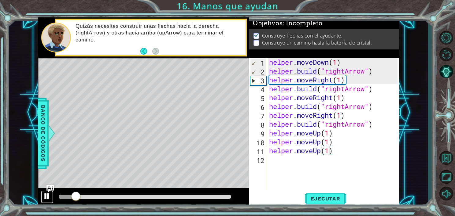
click at [48, 196] on div at bounding box center [47, 197] width 8 height 8
click at [352, 83] on div "helper . moveDown ( 1 ) helper . build ( "rightArrow" ) helper . moveRight ( 1 …" at bounding box center [334, 133] width 133 height 151
type textarea "helper.moveRight(1)"
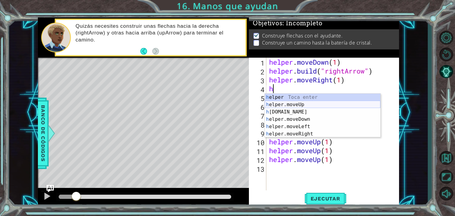
click at [340, 104] on div "h elper Toca enter h elper.moveUp Toca enter h [DOMAIN_NAME] Toca enter h elper…" at bounding box center [323, 123] width 116 height 59
type textarea "helper.moveUp(1)"
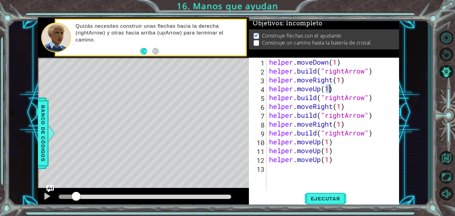
click at [344, 91] on div "helper . moveDown ( 1 ) helper . build ( "rightArrow" ) helper . moveRight ( 1 …" at bounding box center [334, 133] width 133 height 151
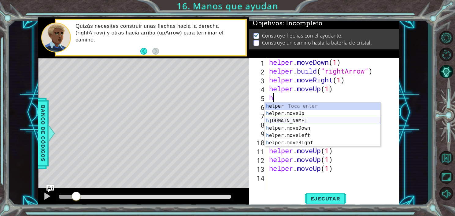
click at [309, 121] on div "h elper Toca enter h elper.moveUp Toca enter h [DOMAIN_NAME] Toca enter h elper…" at bounding box center [323, 132] width 116 height 59
type textarea "[DOMAIN_NAME]("rightArrow")"
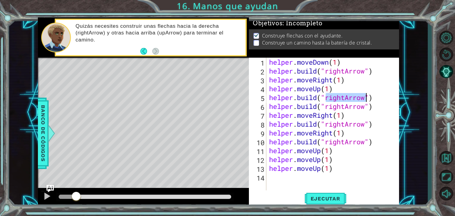
click at [379, 99] on div "helper . moveDown ( 1 ) helper . build ( "rightArrow" ) helper . moveRight ( 1 …" at bounding box center [334, 133] width 133 height 151
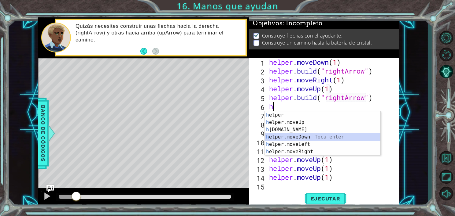
click at [329, 138] on div "h elper Toca enter h elper.moveUp Toca enter h [DOMAIN_NAME] Toca enter h elper…" at bounding box center [323, 141] width 116 height 59
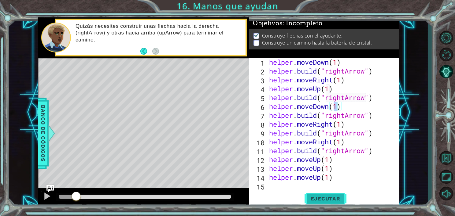
click at [321, 199] on span "Ejecutar" at bounding box center [326, 199] width 42 height 6
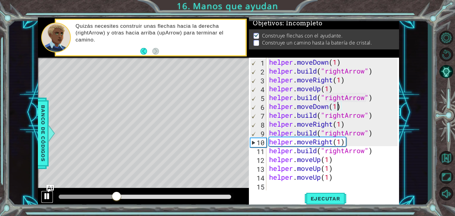
click at [50, 197] on div at bounding box center [47, 197] width 8 height 8
click at [375, 98] on div "helper . moveDown ( 1 ) helper . build ( "rightArrow" ) helper . moveRight ( 1 …" at bounding box center [334, 133] width 133 height 151
drag, startPoint x: 366, startPoint y: 99, endPoint x: 327, endPoint y: 98, distance: 39.5
click at [327, 98] on div "helper . moveDown ( 1 ) helper . build ( "rightArrow" ) helper . moveRight ( 1 …" at bounding box center [334, 133] width 133 height 151
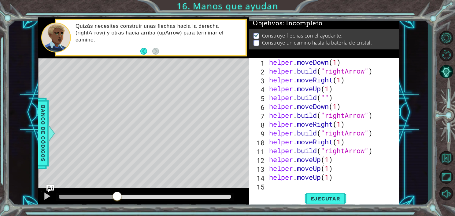
click at [325, 97] on div "helper . moveDown ( 1 ) helper . build ( "rightArrow" ) helper . moveRight ( 1 …" at bounding box center [334, 133] width 133 height 151
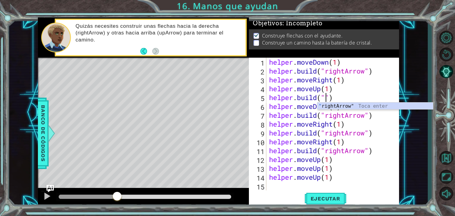
scroll to position [0, 2]
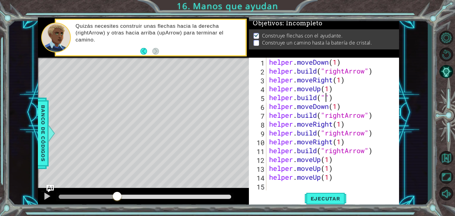
click at [325, 97] on div "helper . moveDown ( 1 ) helper . build ( "rightArrow" ) helper . moveRight ( 1 …" at bounding box center [334, 133] width 133 height 151
click at [324, 197] on span "Ejecutar" at bounding box center [326, 199] width 42 height 6
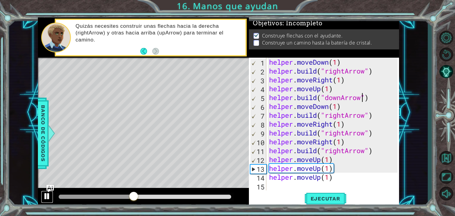
click at [45, 193] on div at bounding box center [47, 197] width 8 height 8
click at [345, 152] on div "helper . moveDown ( 1 ) helper . build ( "rightArrow" ) helper . moveRight ( 1 …" at bounding box center [334, 133] width 133 height 151
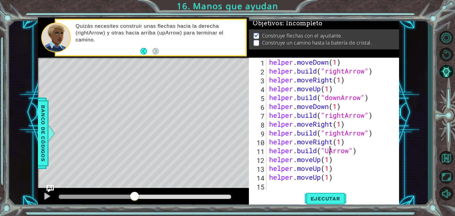
scroll to position [0, 3]
click at [330, 200] on span "Ejecutar" at bounding box center [326, 199] width 42 height 6
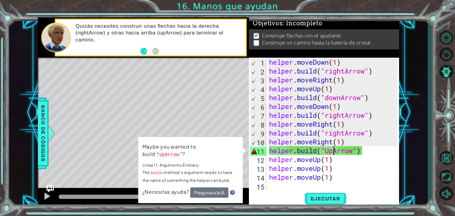
click at [210, 128] on div "Level Map" at bounding box center [179, 148] width 283 height 180
click at [333, 154] on div "helper . moveDown ( 1 ) helper . build ( "rightArrow" ) helper . moveRight ( 1 …" at bounding box center [334, 133] width 133 height 151
click at [321, 199] on span "Ejecutar" at bounding box center [326, 199] width 42 height 6
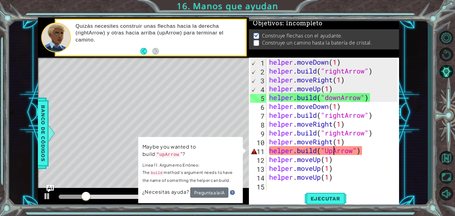
click at [174, 126] on div "Level Map" at bounding box center [179, 148] width 283 height 180
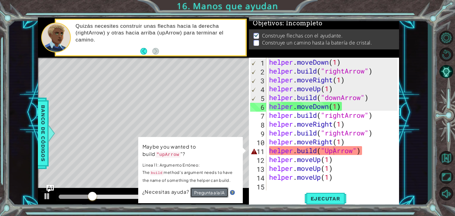
click at [215, 188] on button "Pregunta a la IA" at bounding box center [209, 193] width 38 height 10
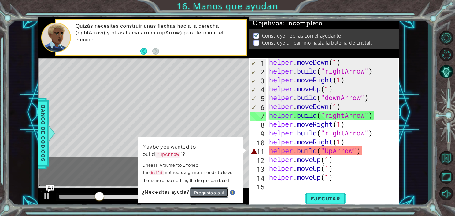
click at [215, 188] on button "Pregunta a la IA" at bounding box center [209, 193] width 38 height 10
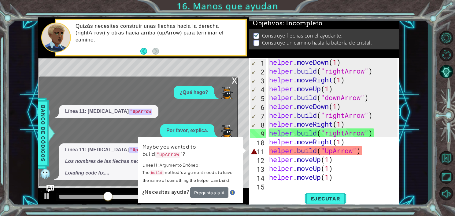
click at [168, 96] on div "x ¿Qué hago? Línea 11: [MEDICAL_DATA] "UpArrow Por favor, explica. Línea 11: [M…" at bounding box center [138, 132] width 199 height 110
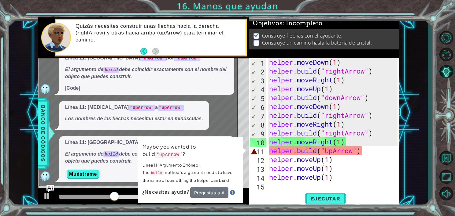
scroll to position [21, 0]
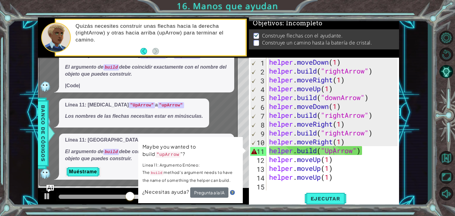
click at [183, 116] on em "Los nombres de las flechas necesitan estar en minúsculas." at bounding box center [134, 116] width 138 height 5
click at [153, 137] on p "Línea 11: [MEDICAL_DATA] "UpArrow" por "upArrow" ." at bounding box center [146, 140] width 163 height 7
click at [54, 158] on div "Línea 11: [MEDICAL_DATA] "UpArrow" por "upArrow" . El argumento de build debe c…" at bounding box center [136, 157] width 195 height 46
click at [184, 113] on p "Los nombres de las flechas necesitan estar en minúsculas." at bounding box center [134, 116] width 138 height 7
click at [200, 146] on p "Maybe you wanted to build "upArrow "?" at bounding box center [190, 150] width 96 height 15
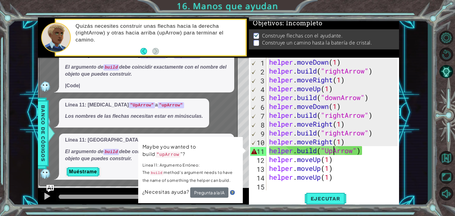
click at [195, 174] on p "Linea 11: Argumento Erróneo: The build method's argument needs to have the name…" at bounding box center [190, 173] width 96 height 23
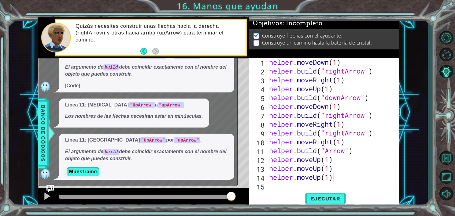
click at [353, 176] on div "helper . moveDown ( 1 ) helper . build ( "rightArrow" ) helper . moveRight ( 1 …" at bounding box center [334, 133] width 133 height 151
click at [45, 111] on span "Banco de códigos" at bounding box center [43, 133] width 10 height 63
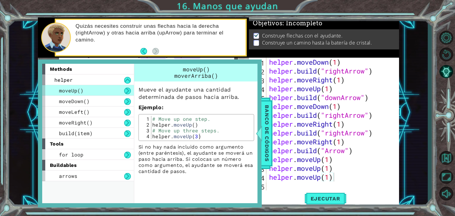
click at [35, 51] on div "1 2 3 4 5 6 7 8 helper . moveDown ( 1 ) helper . build ( "rightArrow" ) helper …" at bounding box center [218, 112] width 419 height 190
click at [43, 115] on div "moveLeft()" at bounding box center [88, 112] width 92 height 11
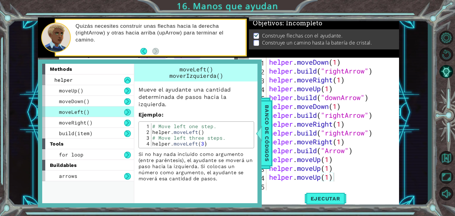
click at [27, 79] on div "1 2 3 4 5 6 7 8 helper . moveDown ( 1 ) helper . build ( "rightArrow" ) helper …" at bounding box center [218, 112] width 419 height 190
click at [147, 51] on button "Back" at bounding box center [146, 51] width 12 height 7
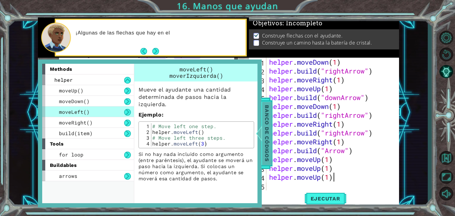
click at [268, 111] on span "Banco de códigos" at bounding box center [267, 133] width 10 height 63
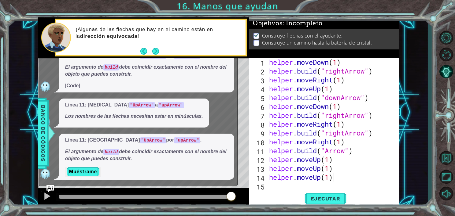
click at [246, 102] on div "Level Map" at bounding box center [179, 148] width 283 height 180
click at [244, 98] on div "Level Map" at bounding box center [179, 148] width 283 height 180
click at [232, 98] on div "¿Qué hago? Línea 11: [MEDICAL_DATA] "UpArrow Por favor, explica. Línea 11: [MED…" at bounding box center [136, 86] width 195 height 188
click at [50, 186] on img "Ask AI" at bounding box center [50, 189] width 8 height 8
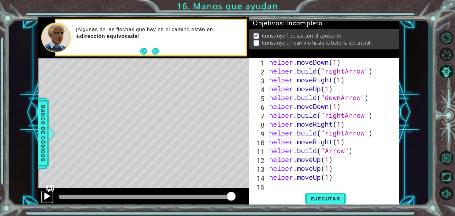
click at [47, 197] on div at bounding box center [47, 197] width 8 height 8
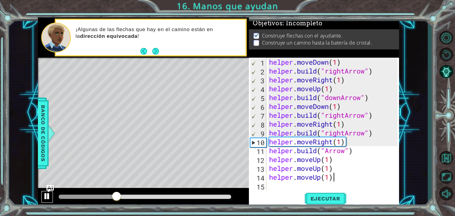
click at [46, 199] on div at bounding box center [47, 197] width 8 height 8
click at [326, 150] on div "helper . moveDown ( 1 ) helper . build ( "rightArrow" ) helper . moveRight ( 1 …" at bounding box center [334, 133] width 133 height 151
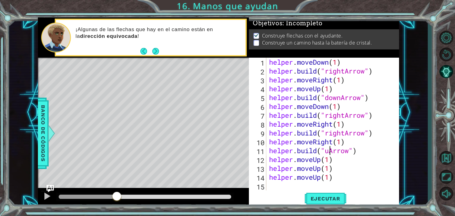
scroll to position [0, 3]
type textarea "[DOMAIN_NAME]("upArrow")"
click at [47, 194] on div at bounding box center [47, 197] width 8 height 8
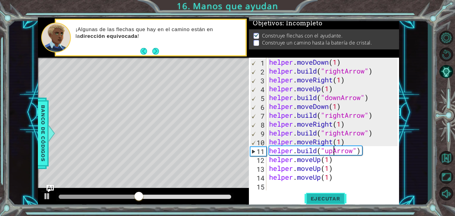
click at [325, 199] on span "Ejecutar" at bounding box center [326, 199] width 42 height 6
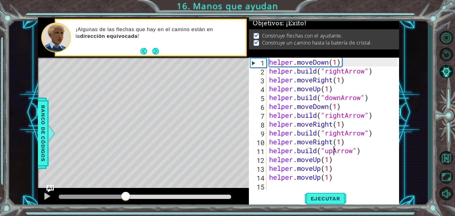
click at [126, 195] on div at bounding box center [145, 197] width 172 height 4
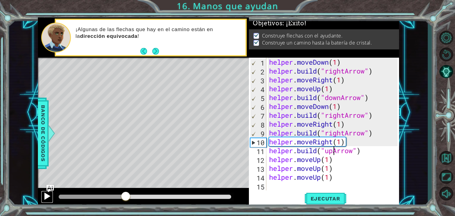
click at [49, 193] on div at bounding box center [47, 197] width 8 height 8
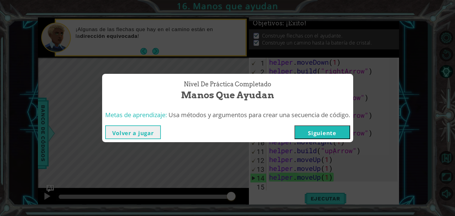
click at [313, 133] on button "Siguiente" at bounding box center [322, 133] width 56 height 14
